Goal: Communication & Community: Answer question/provide support

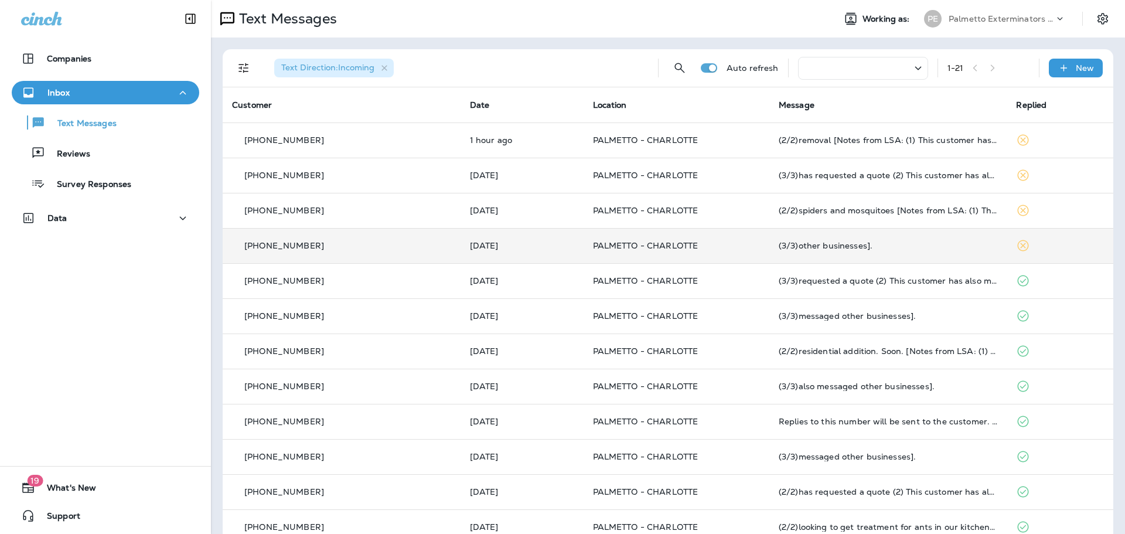
click at [818, 247] on div "(3/3)other businesses]." at bounding box center [887, 245] width 219 height 9
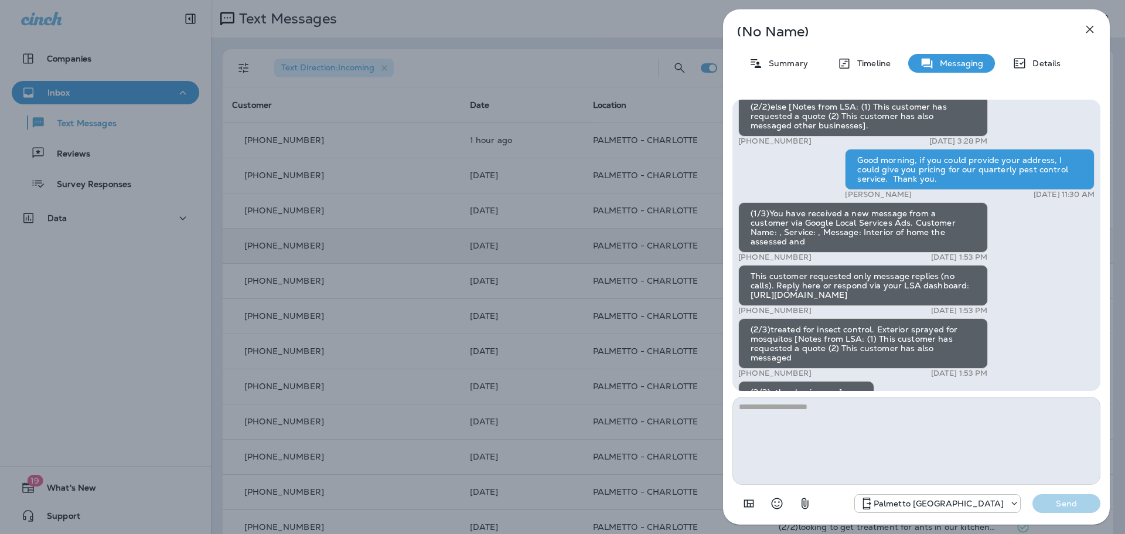
scroll to position [-64, 0]
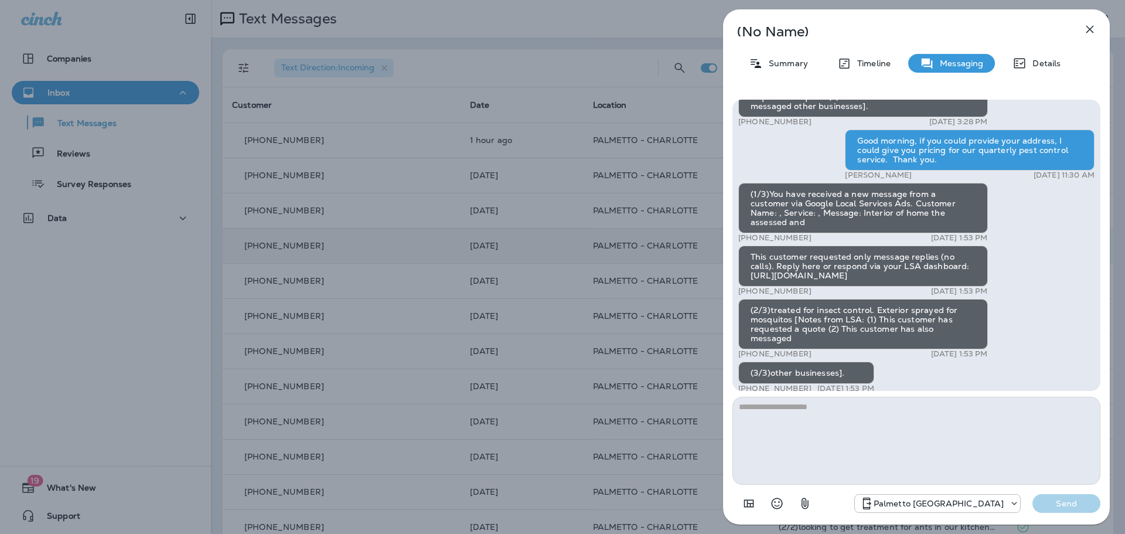
click at [906, 221] on div "(1/3)You have received a new message from a customer via Google Local Services …" at bounding box center [863, 208] width 250 height 50
click at [787, 243] on p "[PHONE_NUMBER]" at bounding box center [774, 237] width 73 height 9
click at [1089, 34] on icon "button" at bounding box center [1089, 29] width 14 height 14
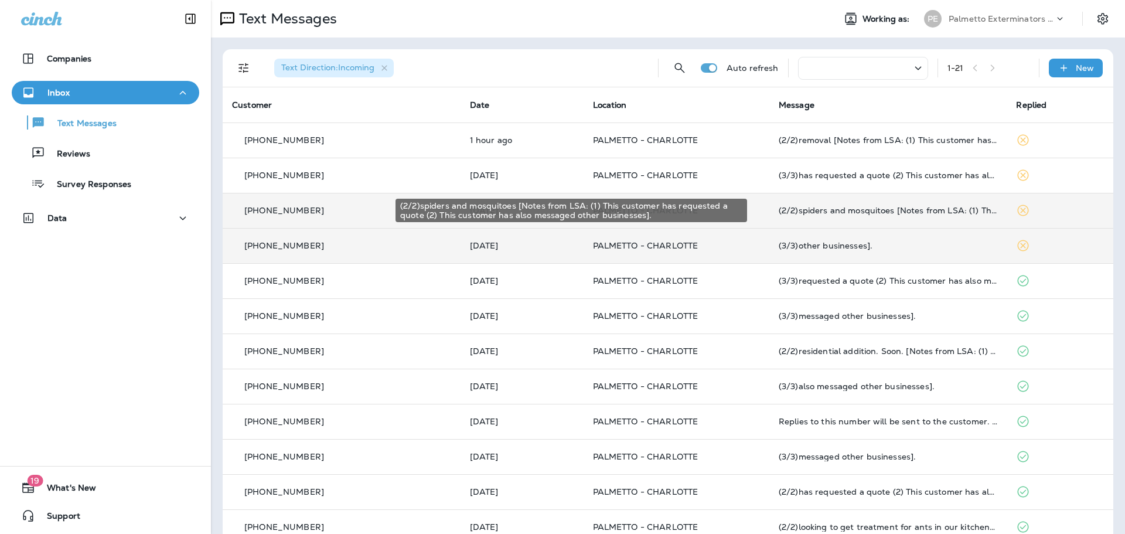
click at [880, 204] on td "(2/2)spiders and mosquitoes [Notes from LSA: (1) This customer has requested a …" at bounding box center [888, 210] width 238 height 35
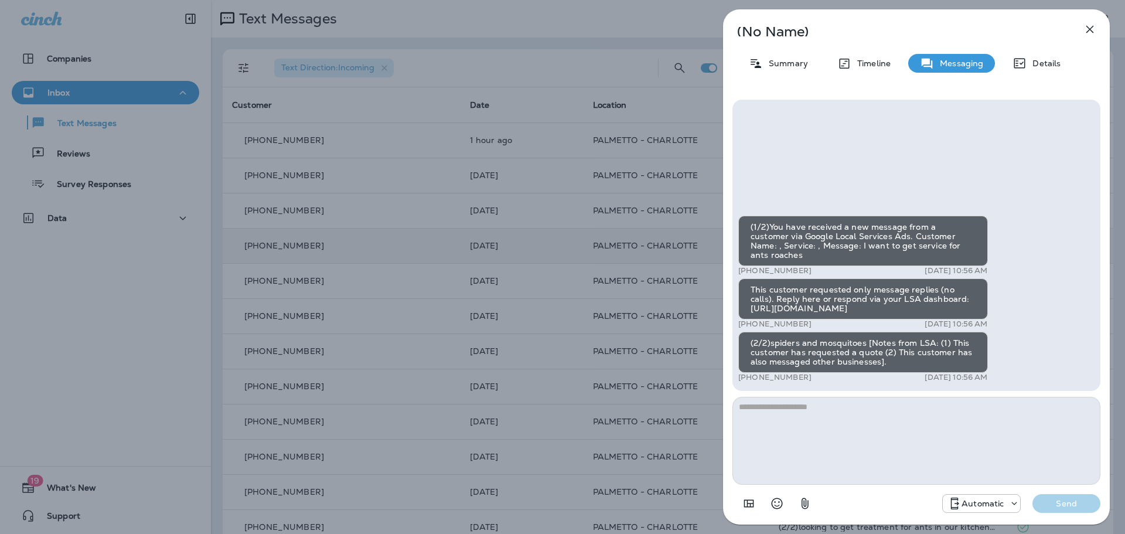
drag, startPoint x: 1075, startPoint y: 31, endPoint x: 1084, endPoint y: 31, distance: 8.8
click at [1075, 33] on div "(No Name) Summary Timeline Messaging Details (1/2)You have received a new messa…" at bounding box center [916, 266] width 387 height 515
click at [1095, 28] on button "button" at bounding box center [1089, 29] width 23 height 23
